Goal: Task Accomplishment & Management: Use online tool/utility

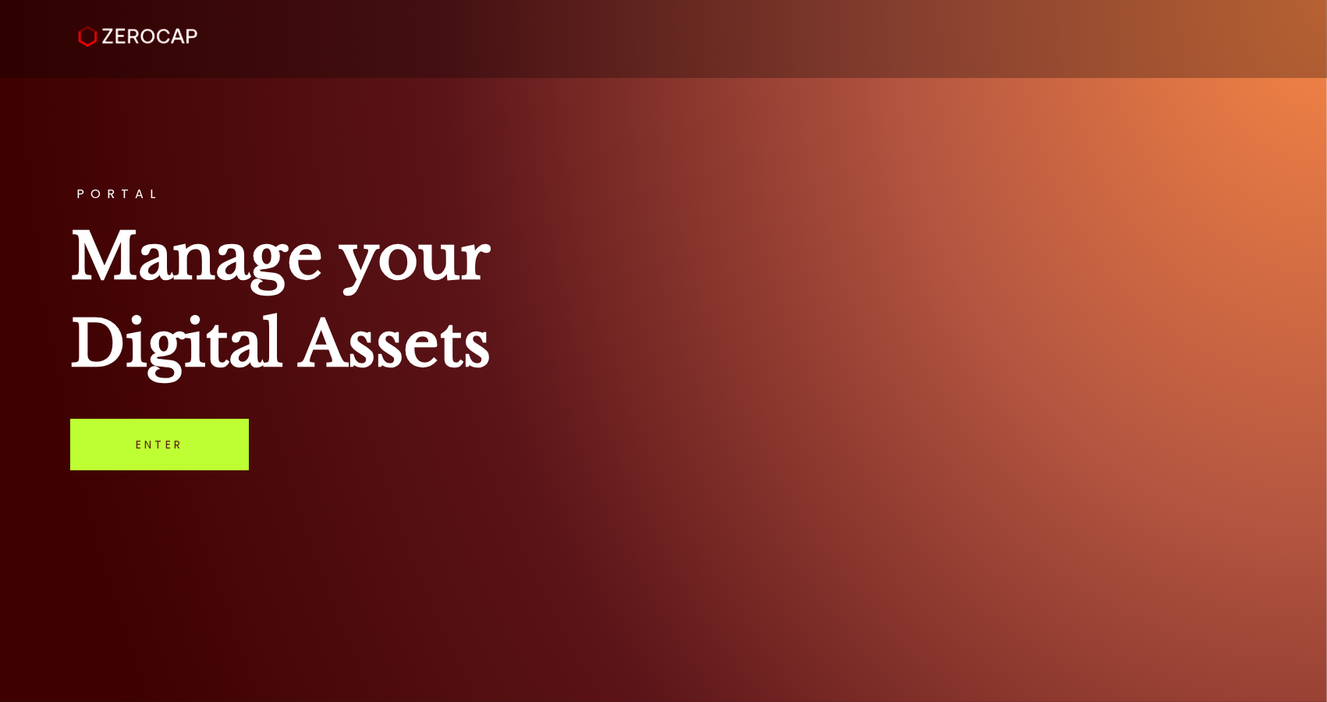
click at [225, 446] on link "Enter" at bounding box center [159, 444] width 179 height 51
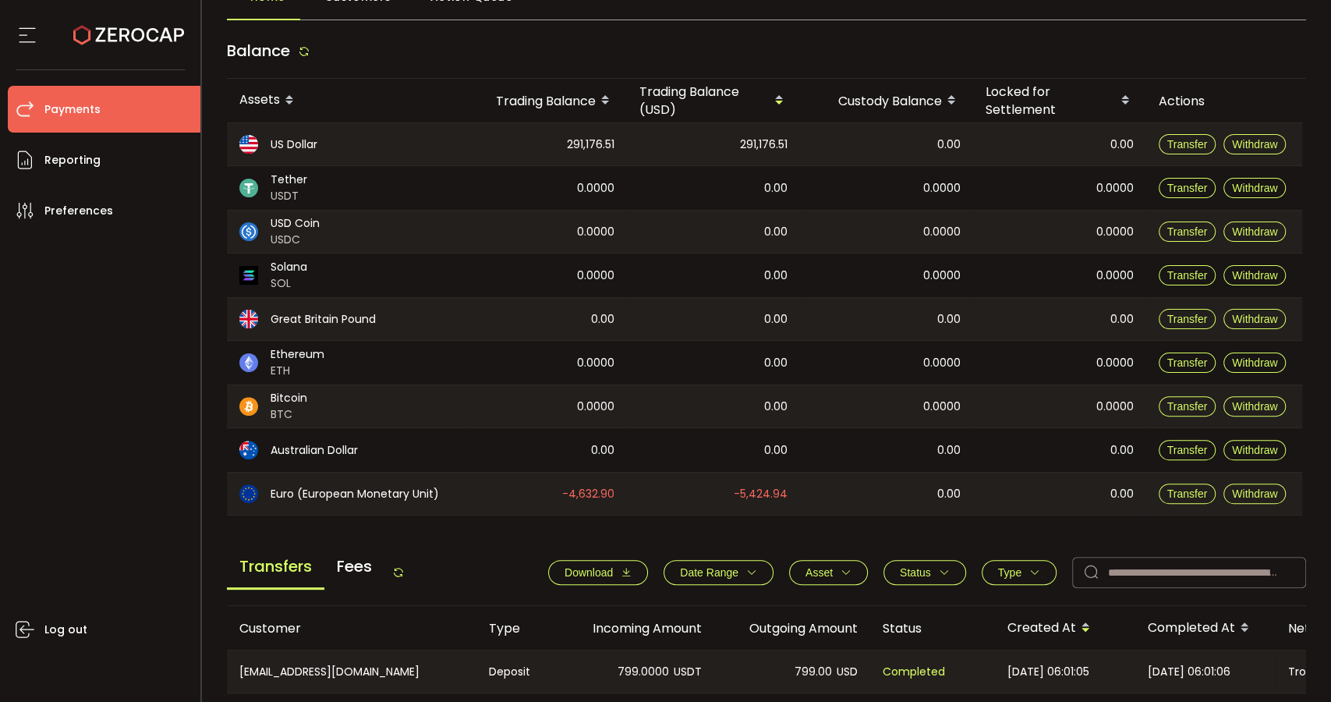
scroll to position [433, 0]
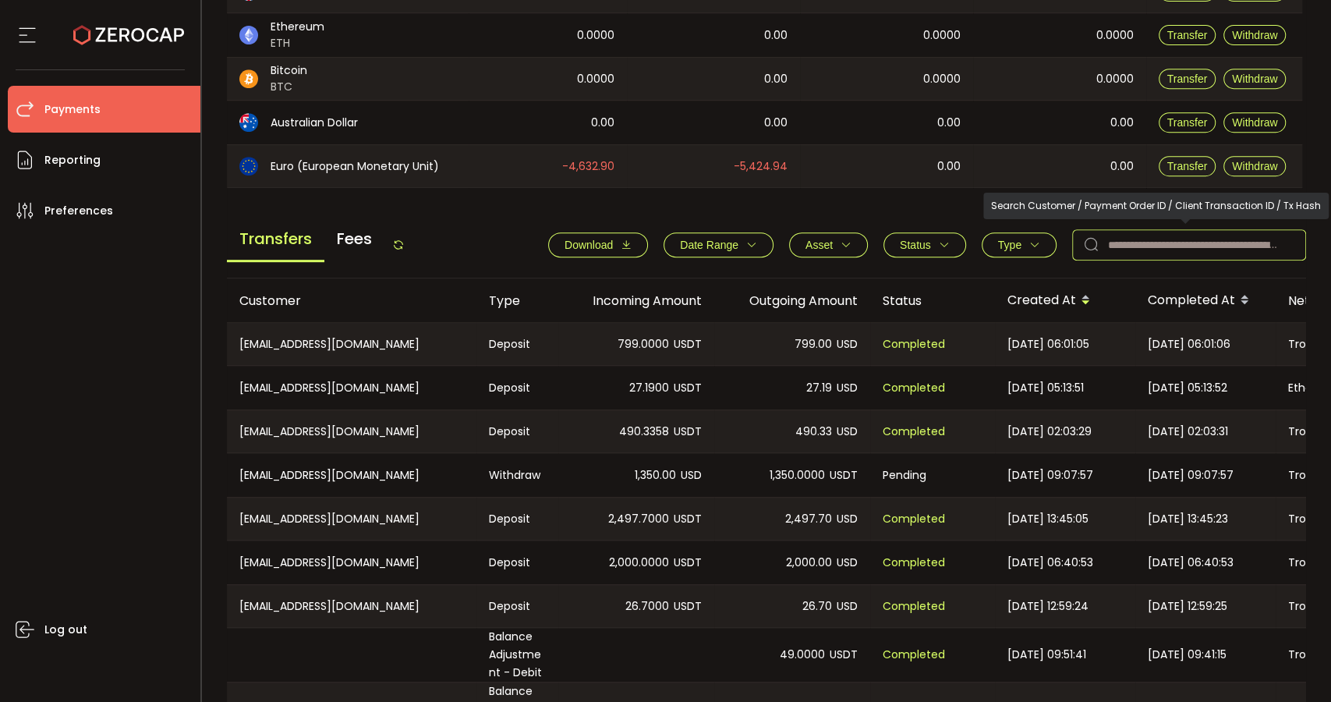
click at [1162, 243] on input "text" at bounding box center [1190, 244] width 234 height 31
paste input "**********"
type input "**********"
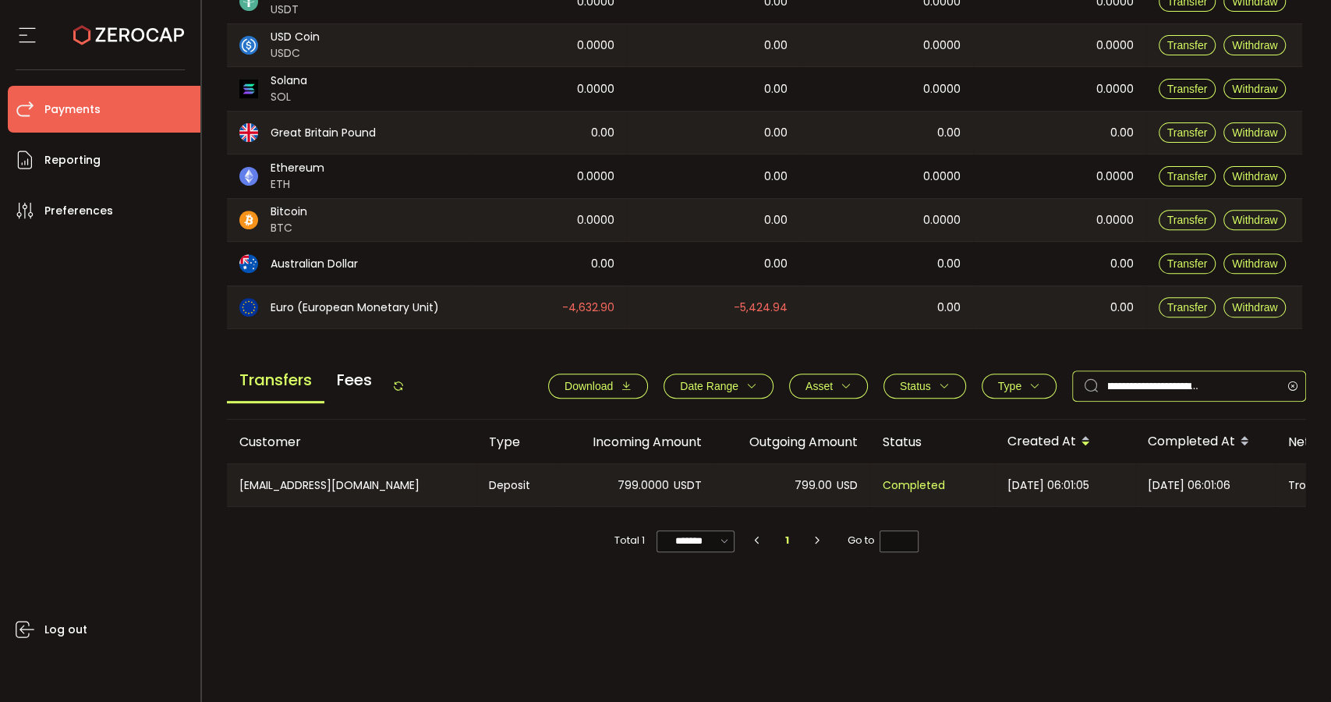
scroll to position [292, 0]
click at [1289, 381] on icon at bounding box center [1293, 386] width 20 height 31
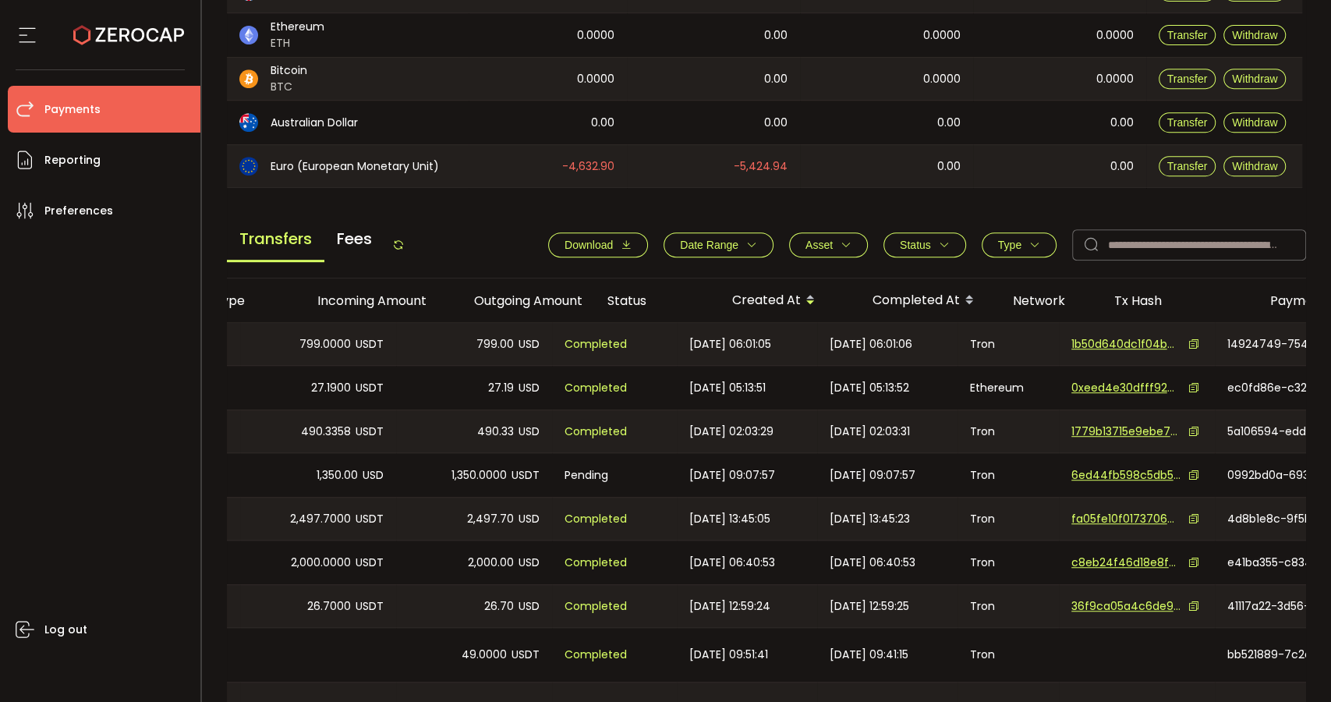
scroll to position [0, 566]
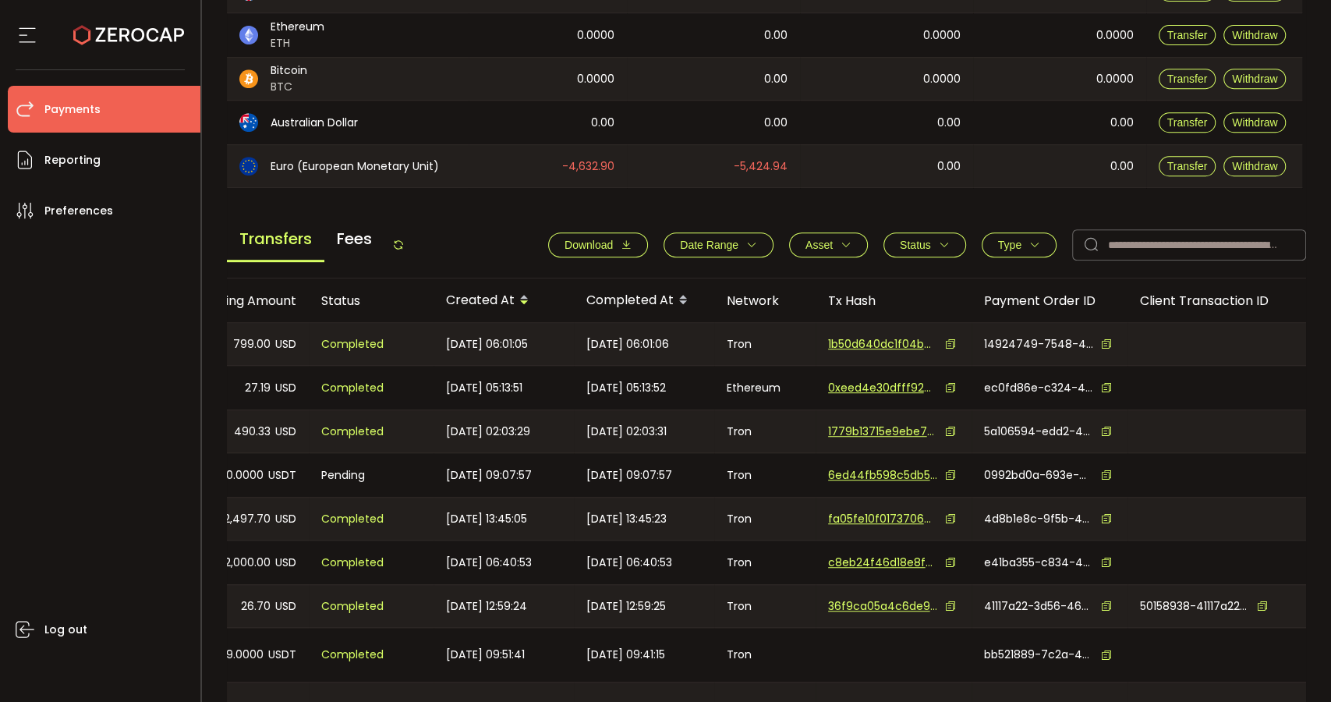
drag, startPoint x: 630, startPoint y: 354, endPoint x: 1330, endPoint y: 363, distance: 699.7
click at [1330, 363] on section "PDF is being processed and will download to your computer PAYMENTS Buy Power $0…" at bounding box center [767, 351] width 1130 height 702
click at [1197, 396] on div at bounding box center [1217, 388] width 179 height 44
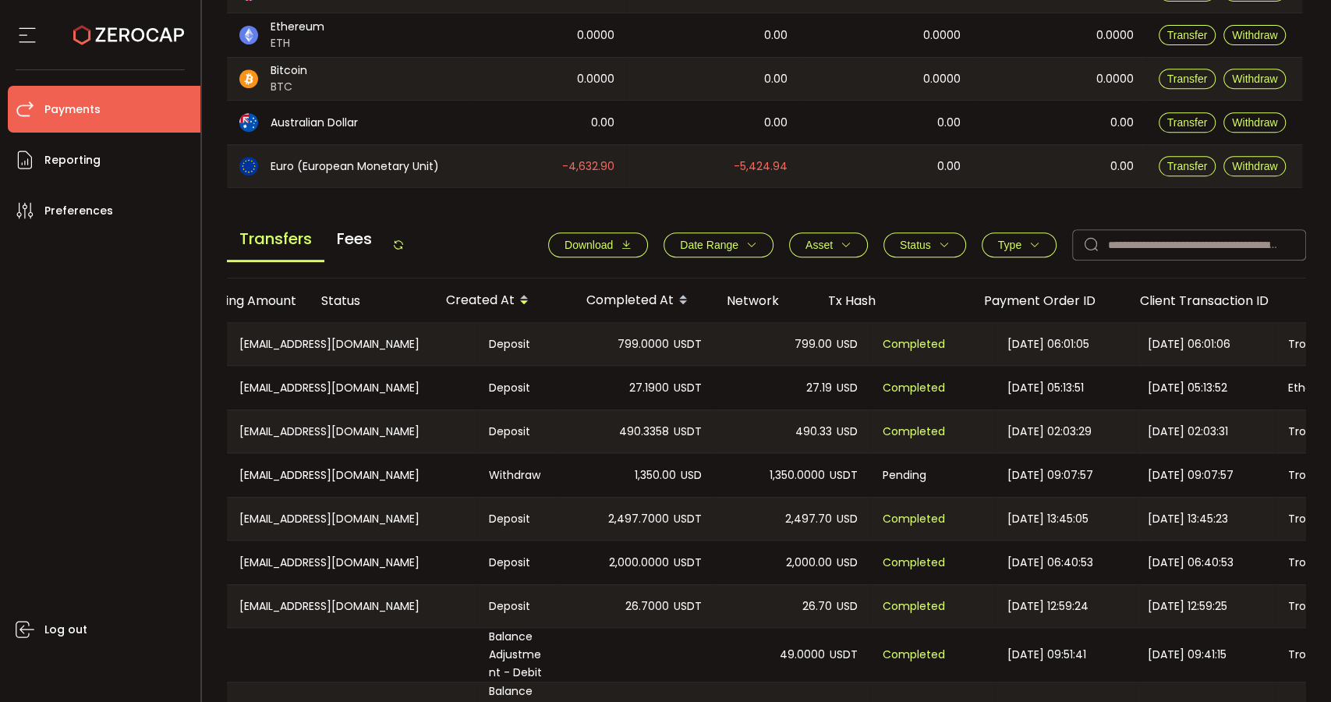
scroll to position [0, 0]
drag, startPoint x: 707, startPoint y: 342, endPoint x: 73, endPoint y: 340, distance: 634.1
click at [46, 338] on div "Confirmation Confirmation Confirm Cancel Deposit & Withdraw Treasury Payments T…" at bounding box center [665, 351] width 1331 height 702
click at [412, 329] on div "CN-szzwd1982@163.com" at bounding box center [352, 344] width 250 height 42
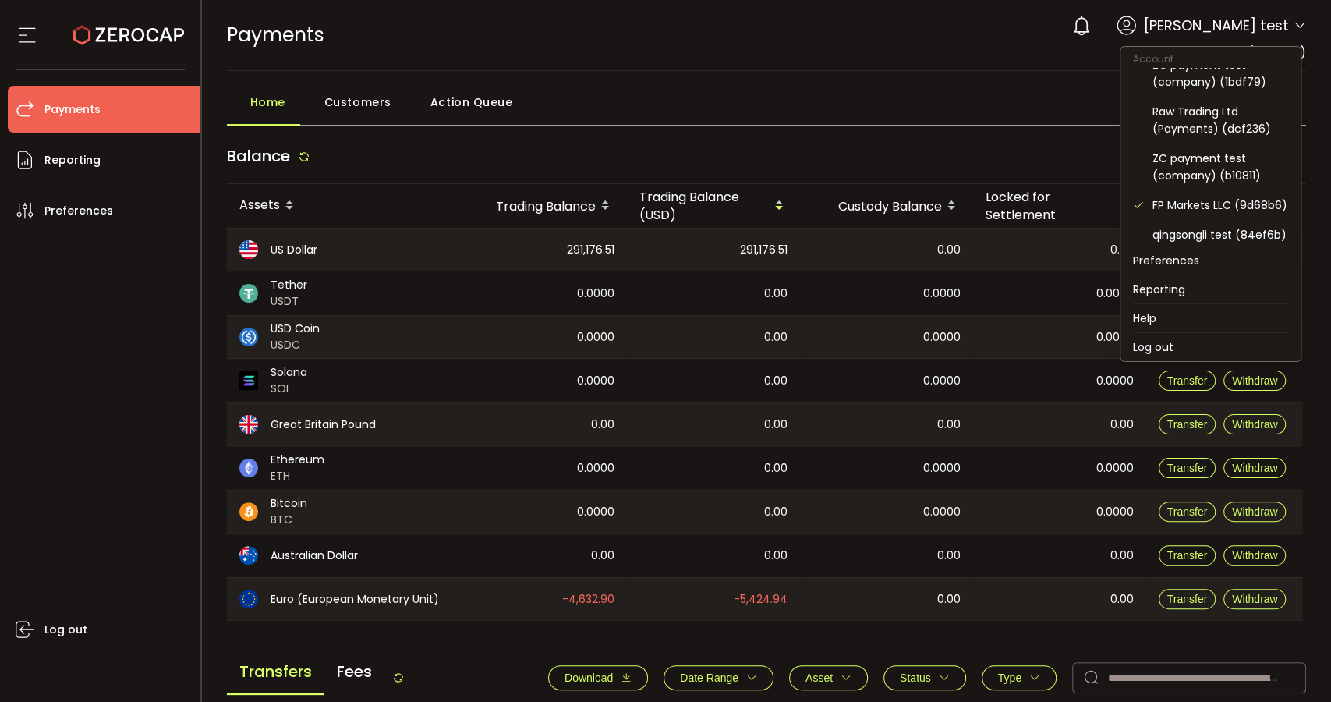
scroll to position [173, 0]
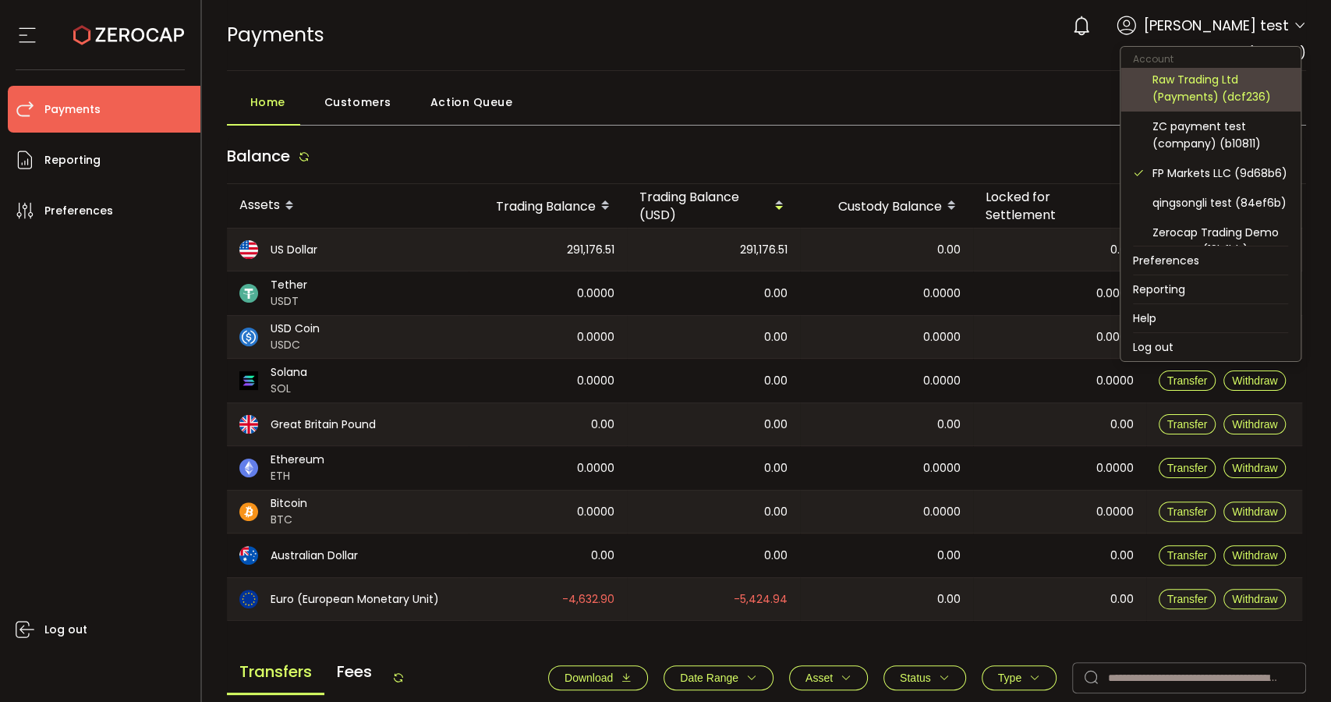
click at [1202, 93] on div "Raw Trading Ltd (Payments) (dcf236)" at bounding box center [1221, 88] width 136 height 34
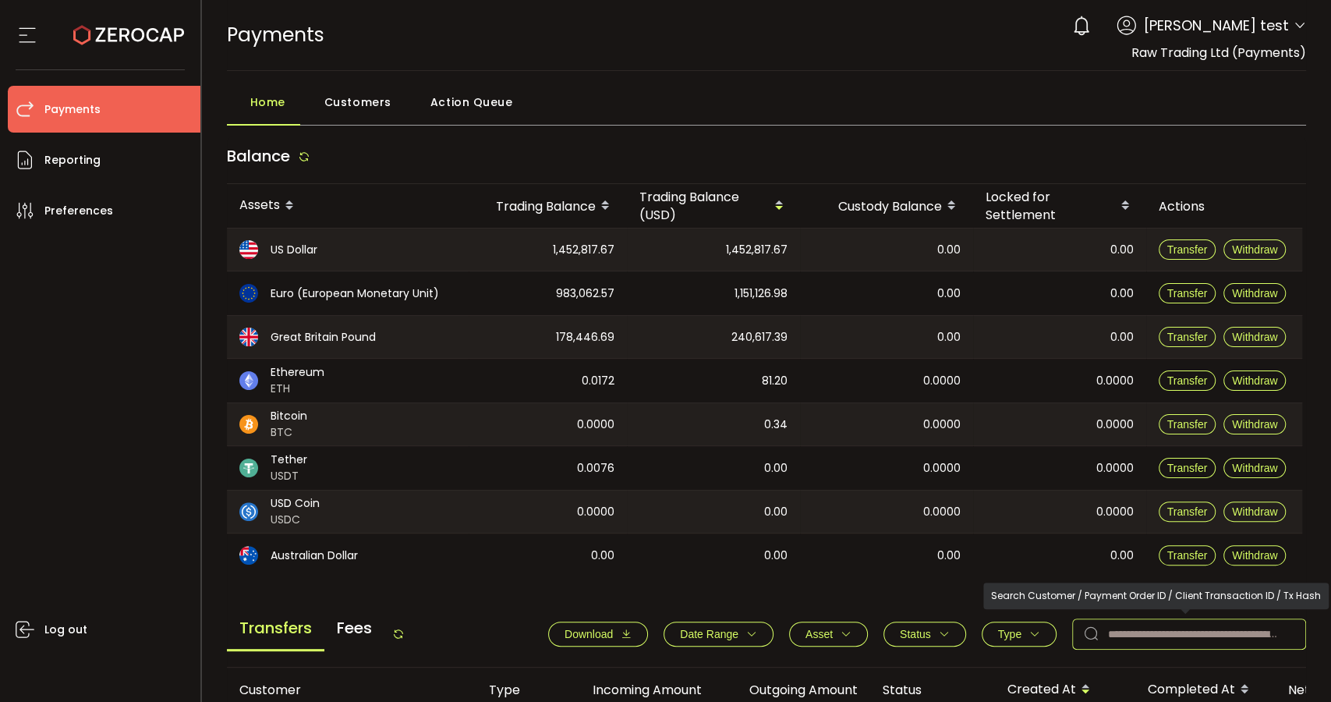
click at [1175, 637] on input "text" at bounding box center [1190, 634] width 234 height 31
paste input "*******"
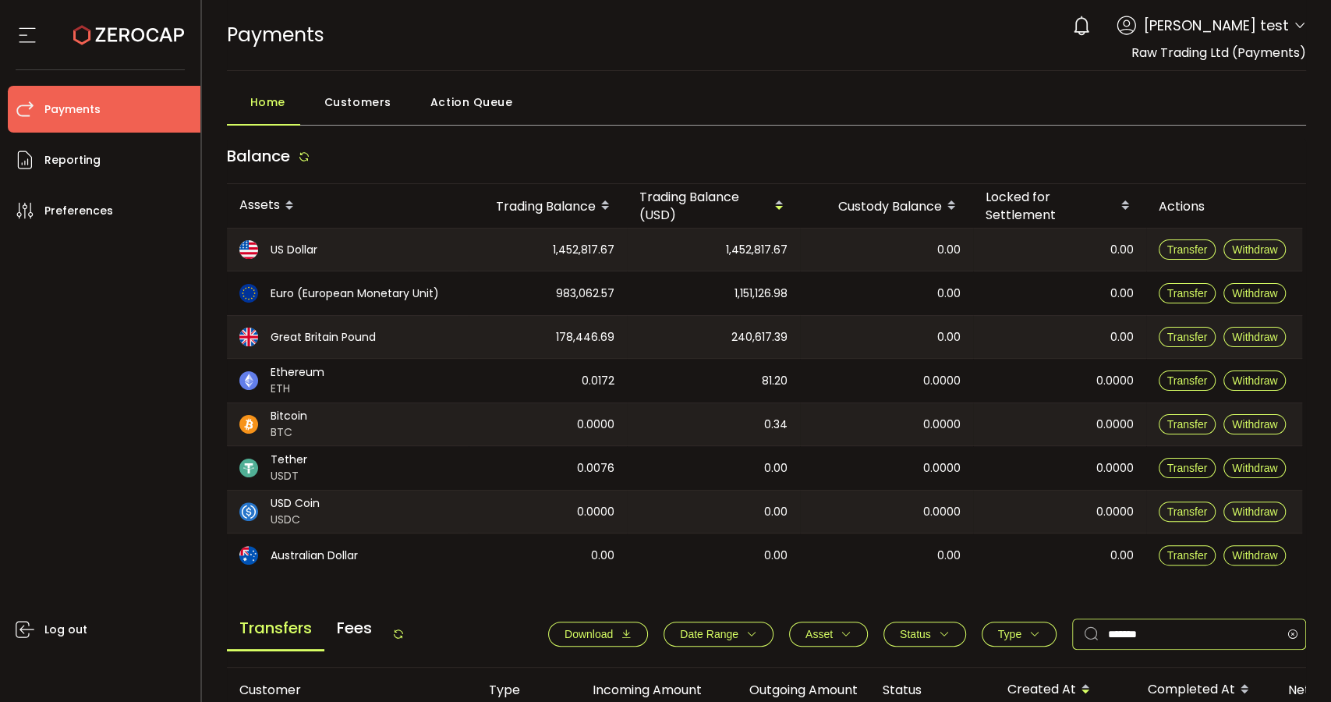
type input "*******"
click at [367, 106] on span "Customers" at bounding box center [357, 102] width 67 height 31
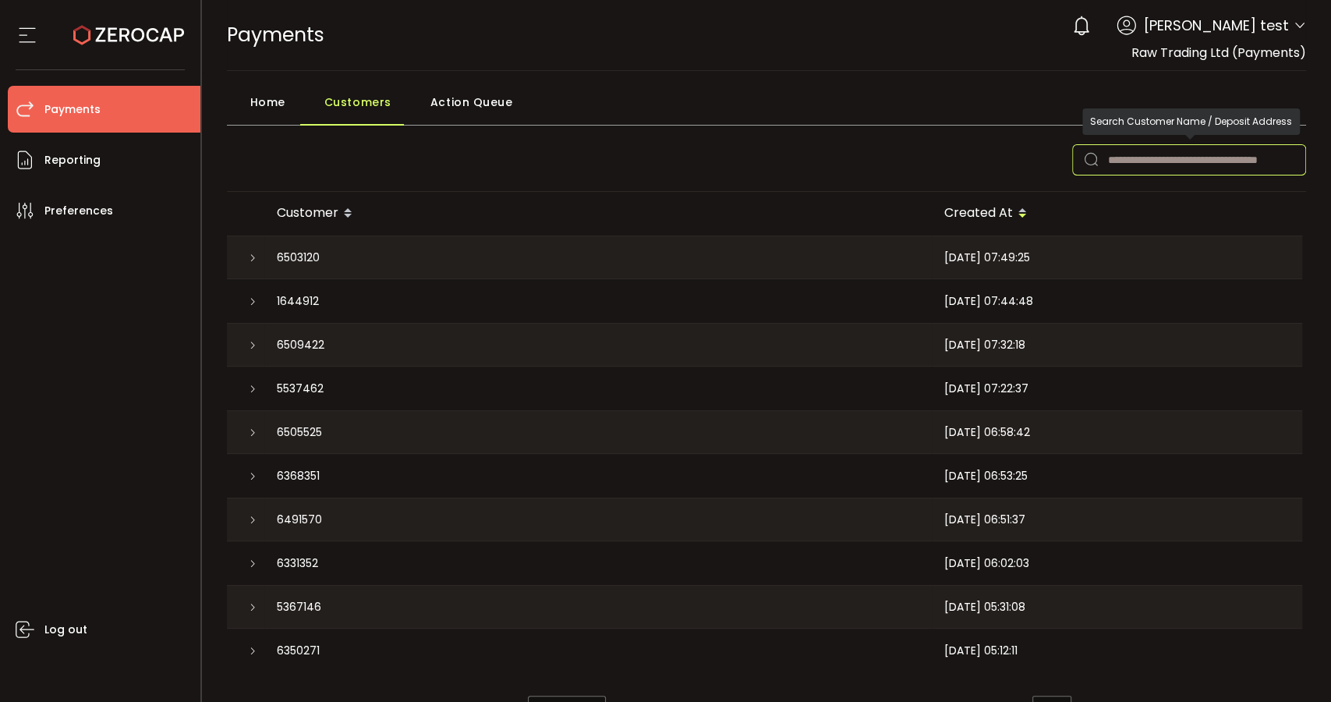
click at [1143, 156] on input "text" at bounding box center [1190, 159] width 234 height 31
paste input "*******"
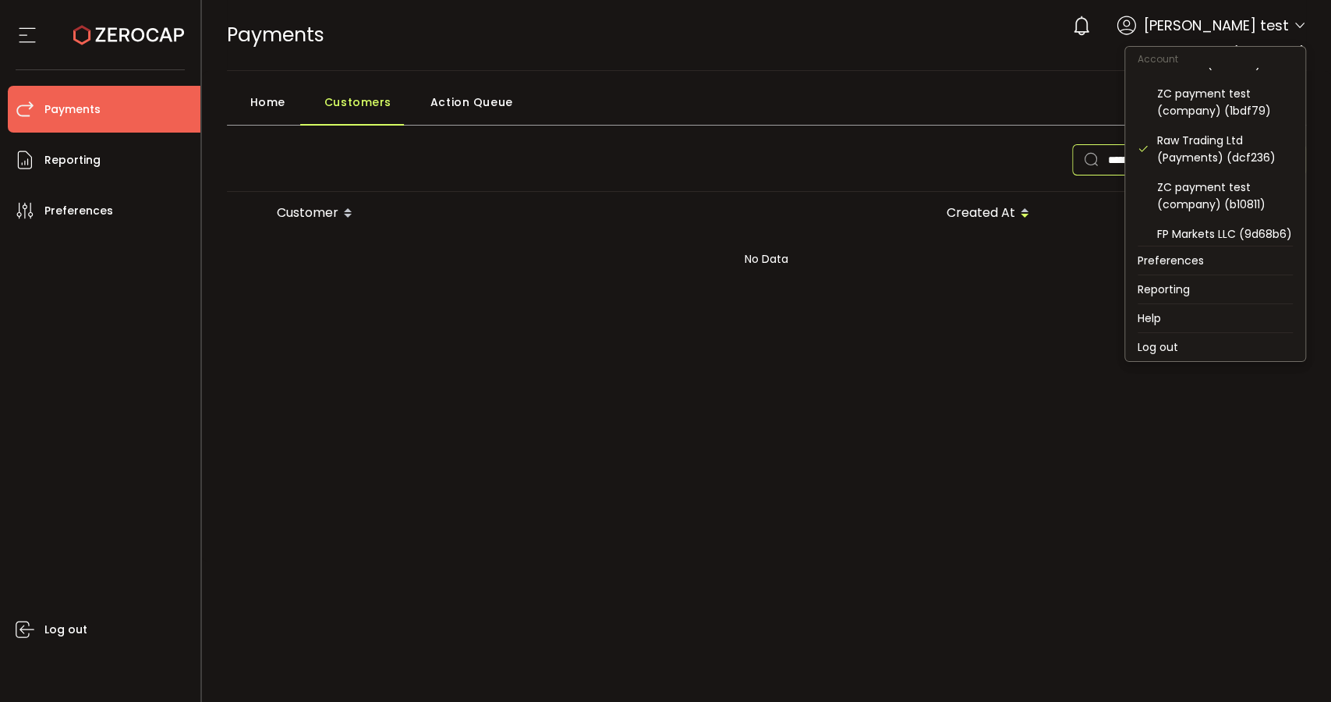
scroll to position [256, 0]
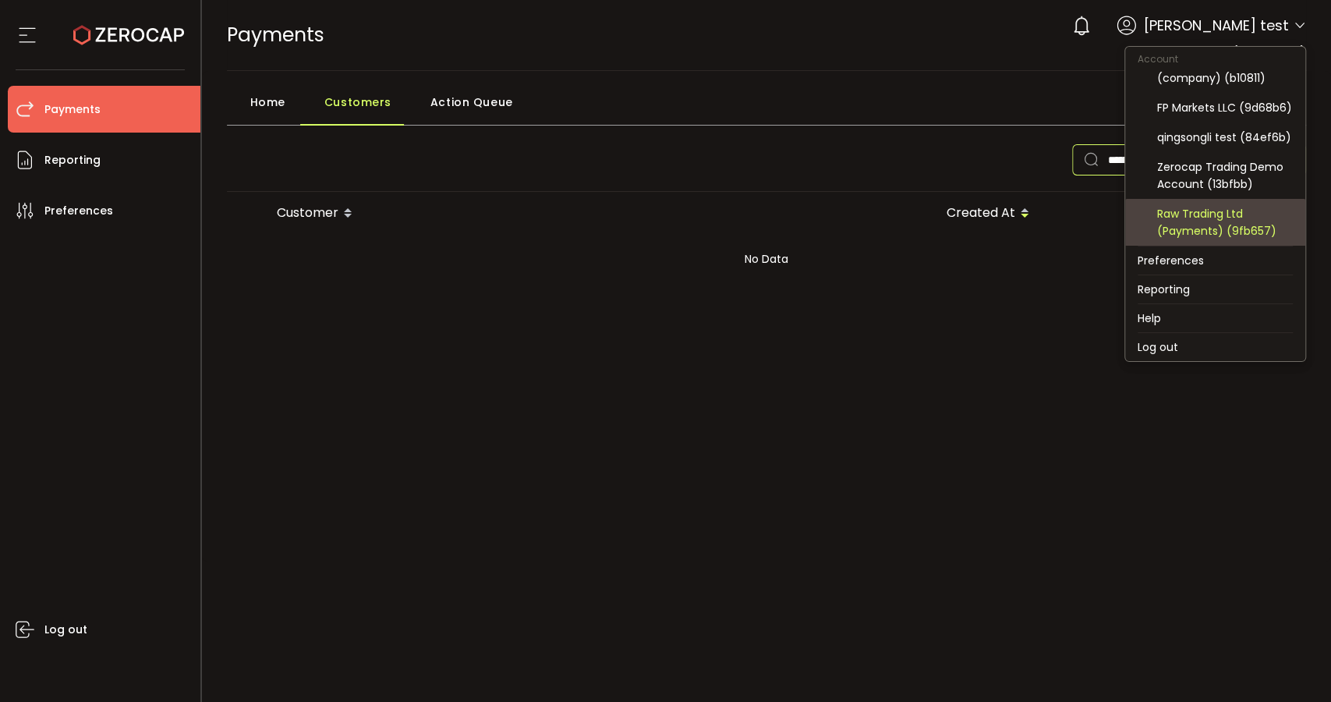
type input "*******"
click at [1221, 204] on div "Raw Trading Ltd (Payments) (9fb657)" at bounding box center [1215, 222] width 155 height 47
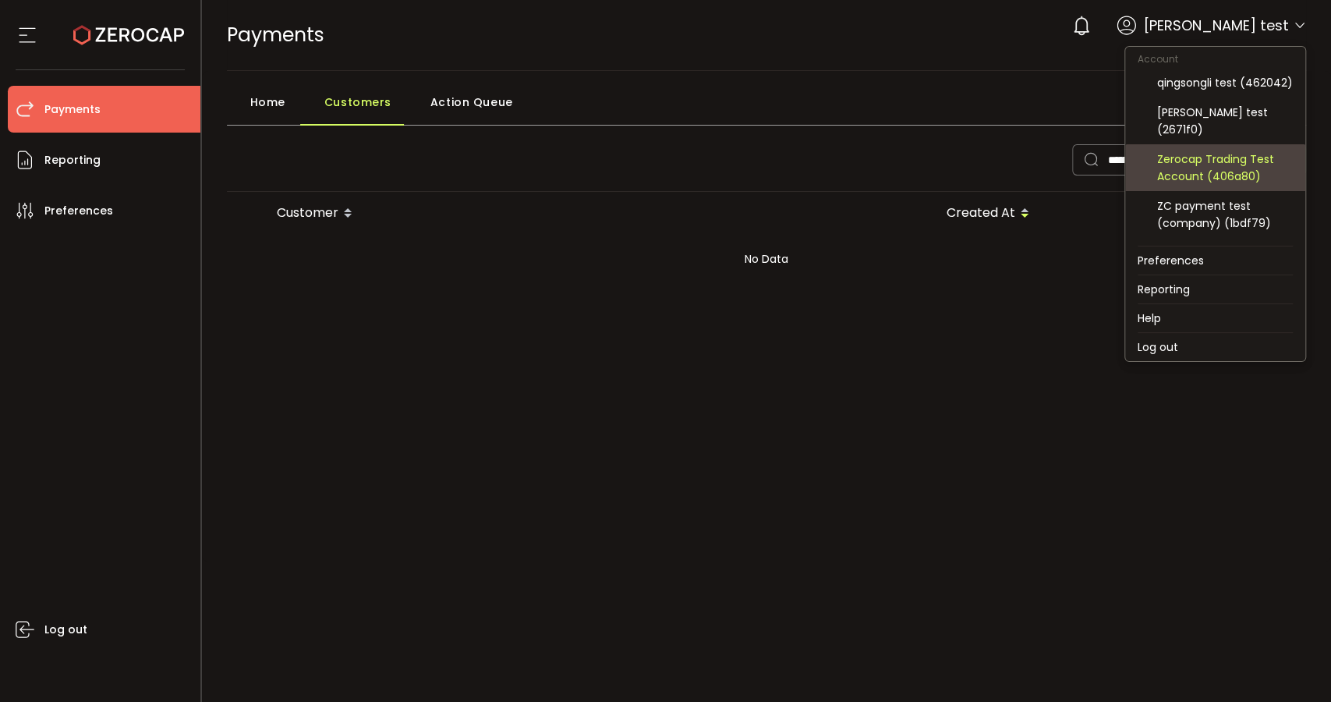
scroll to position [87, 0]
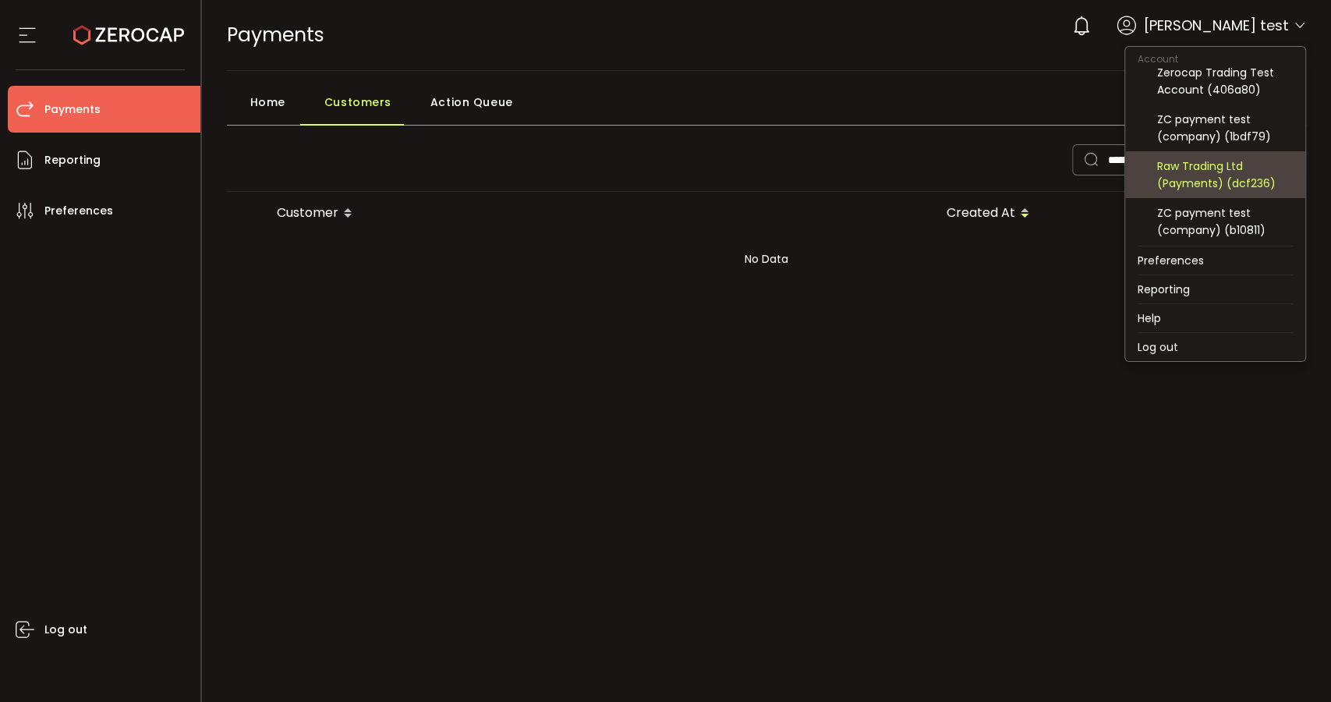
click at [1236, 172] on div "Raw Trading Ltd (Payments) (dcf236)" at bounding box center [1226, 175] width 136 height 34
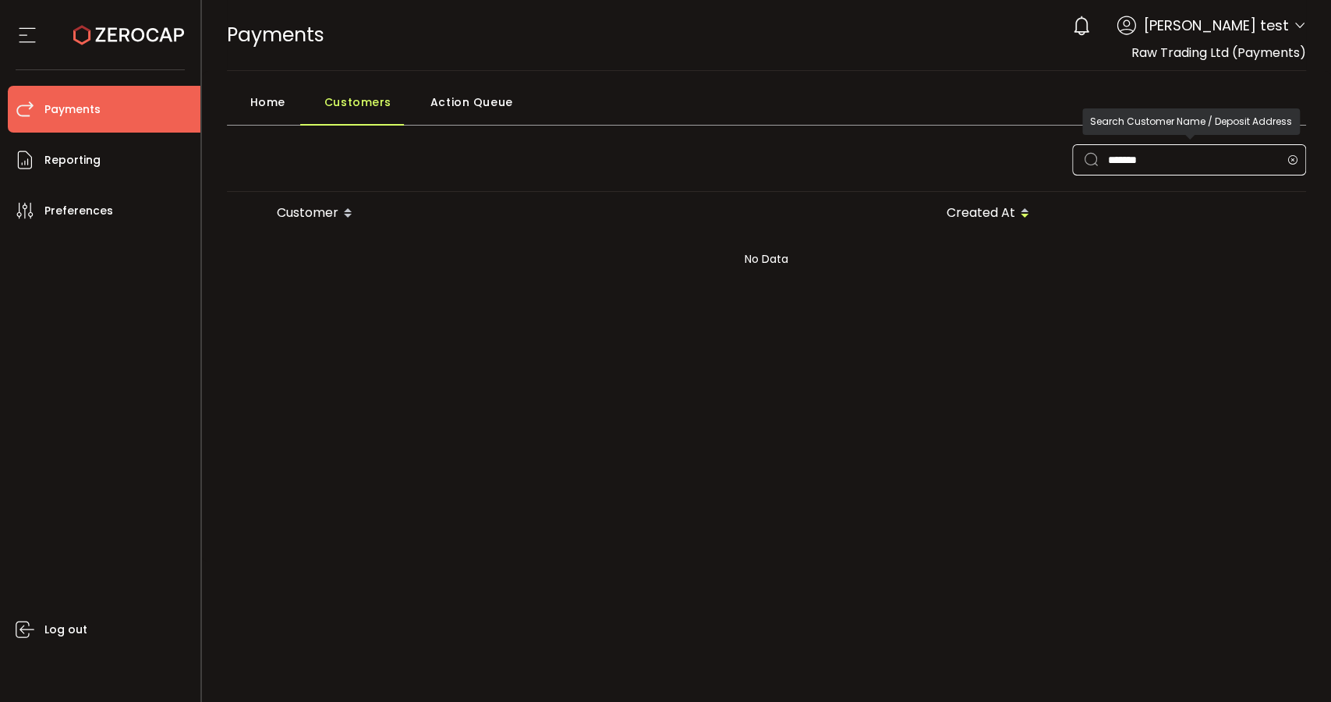
click at [1289, 157] on icon at bounding box center [1293, 159] width 20 height 31
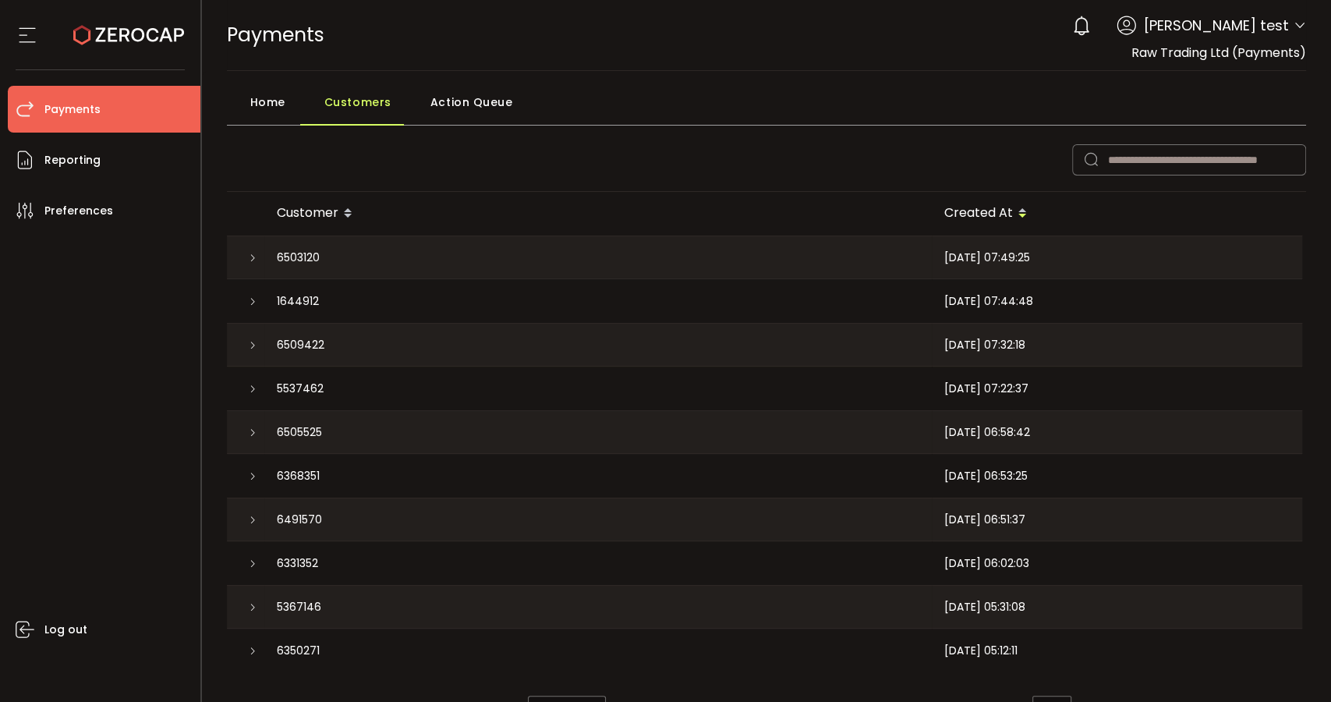
click at [269, 103] on span "Home" at bounding box center [267, 102] width 35 height 31
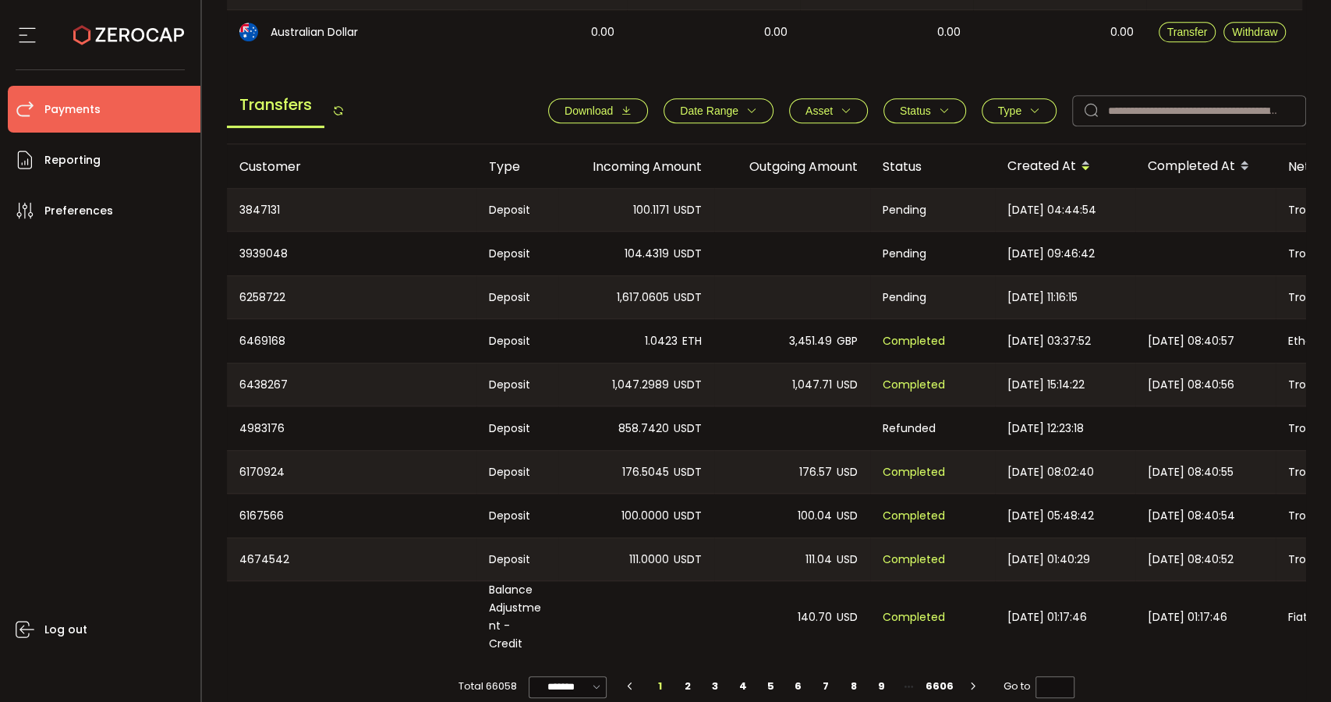
scroll to position [528, 0]
